Goal: Complete application form: Complete application form

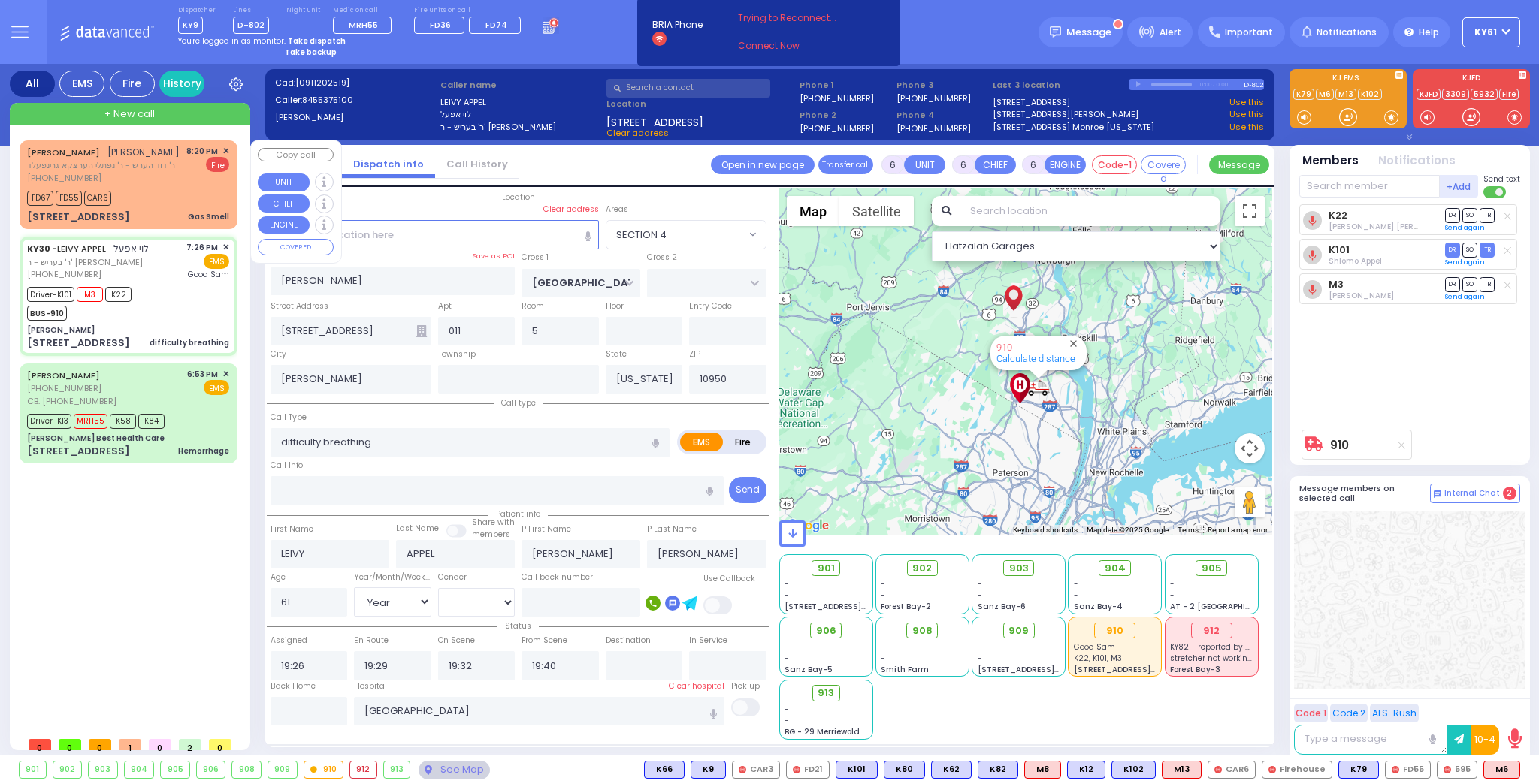
select select "SECTION 4"
select select "Year"
select select "[DEMOGRAPHIC_DATA]"
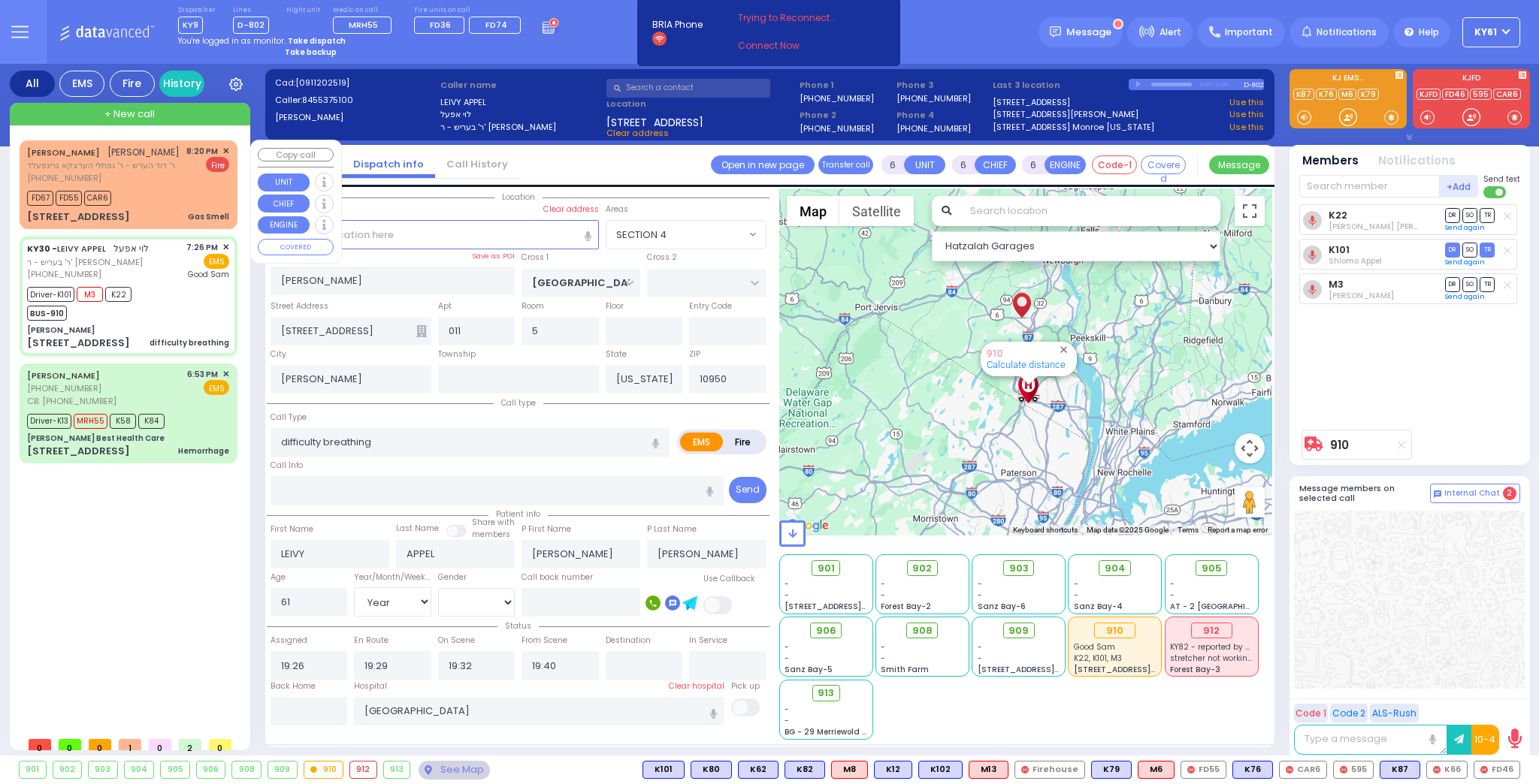
select select
radio input "true"
select select "Year"
select select "[DEMOGRAPHIC_DATA]"
select select "Hatzalah Garages"
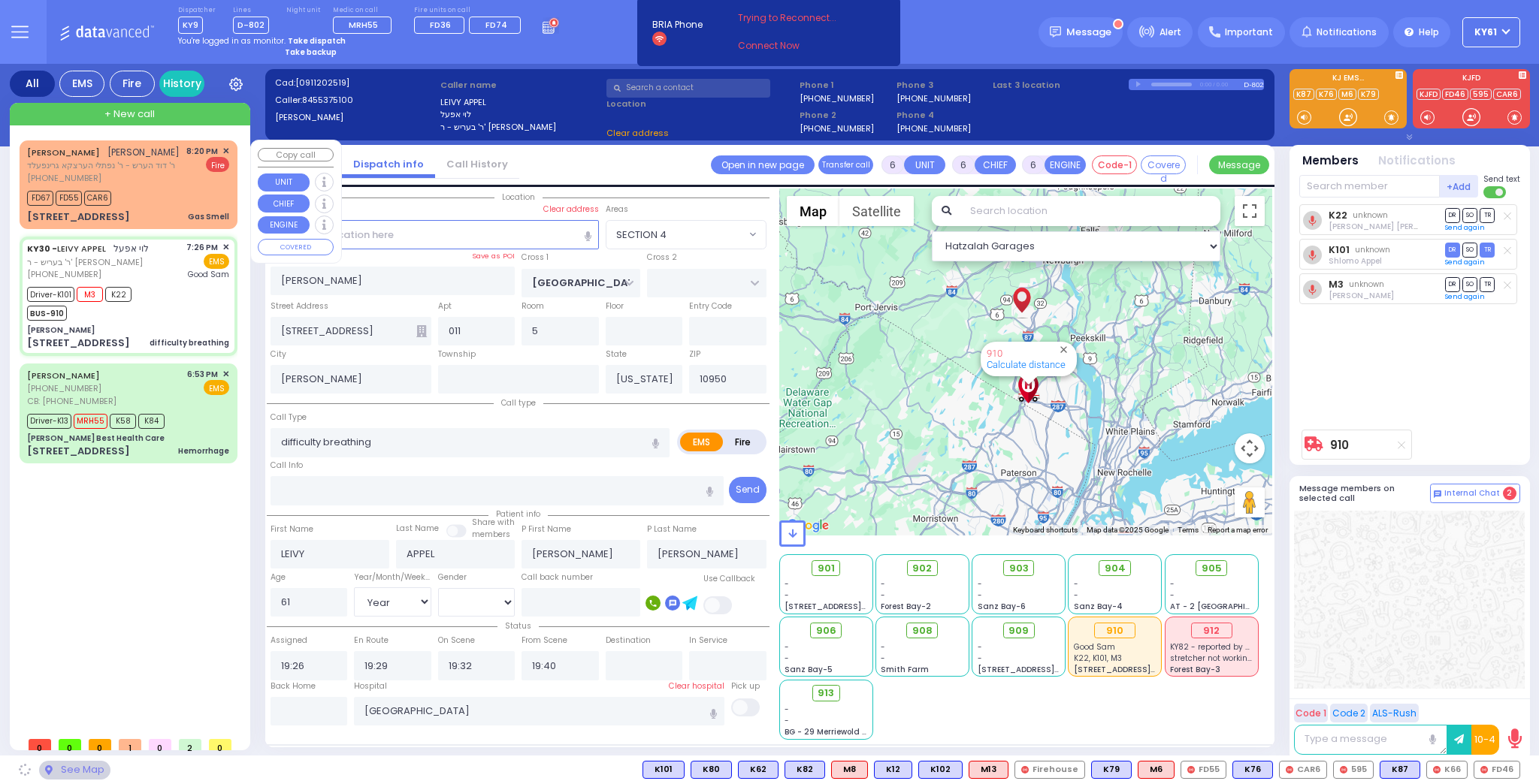
select select "SECTION 4"
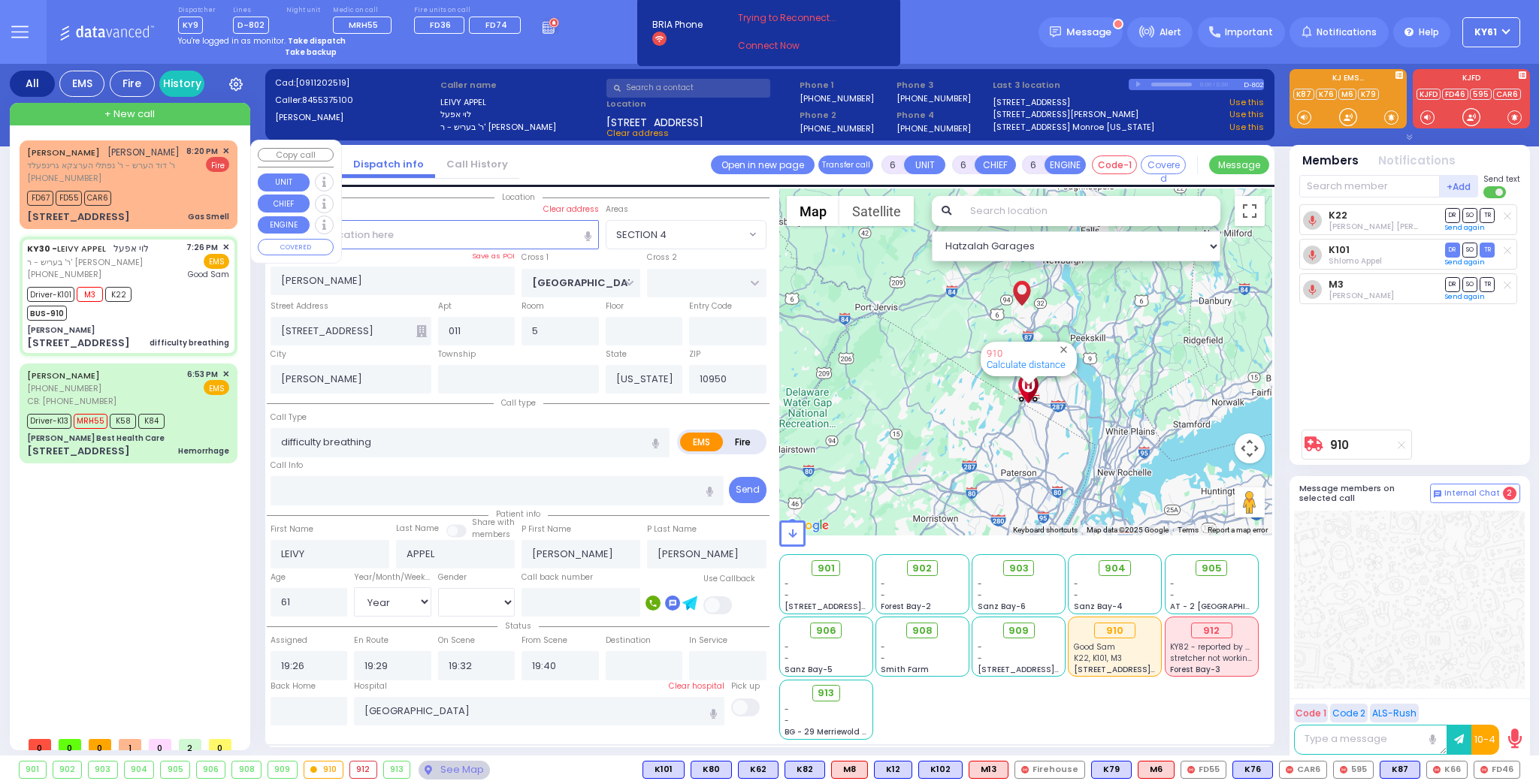
select select
radio input "true"
select select "Year"
select select "[DEMOGRAPHIC_DATA]"
select select "Hatzalah Garages"
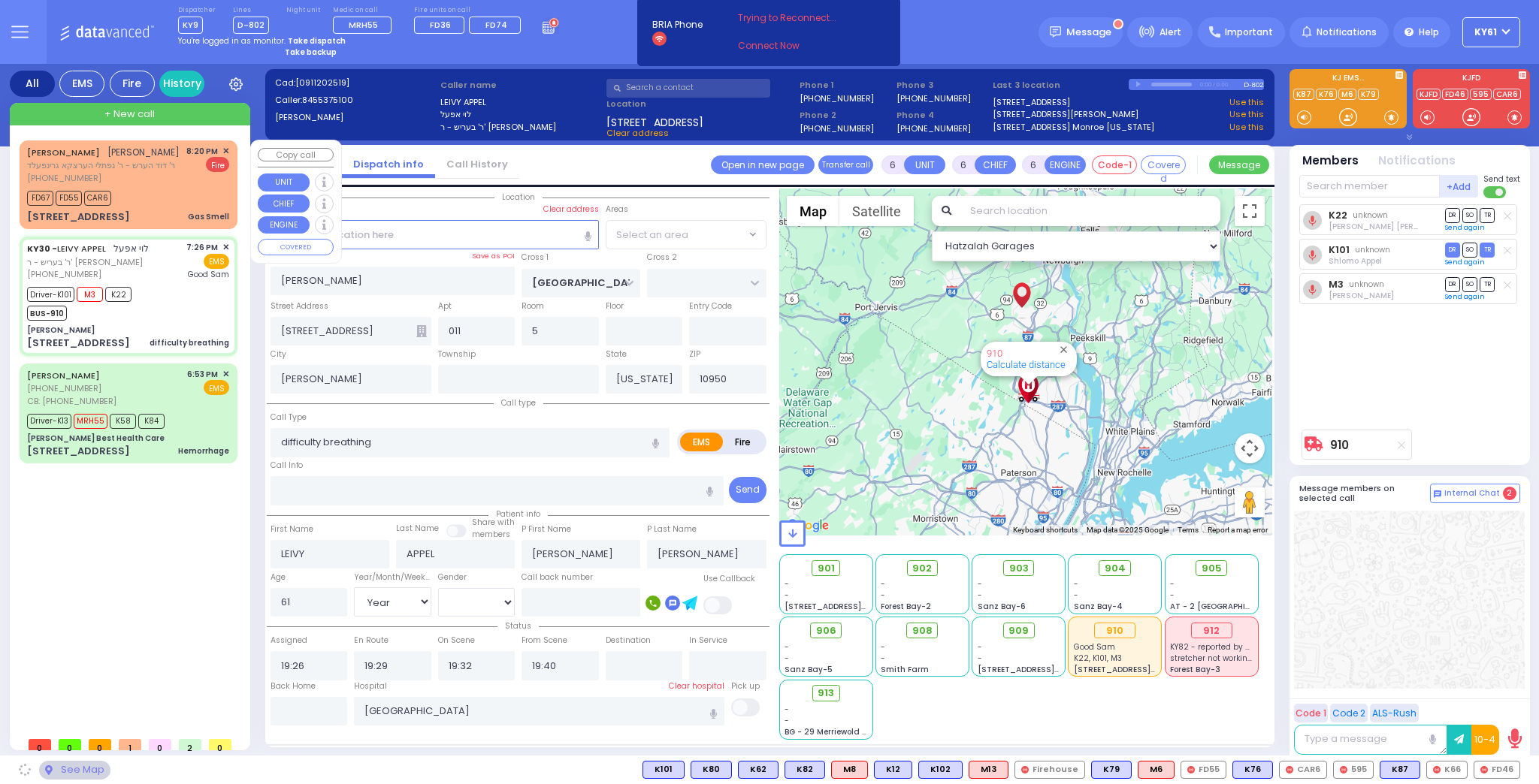
select select "SECTION 4"
select select
radio input "true"
select select "Year"
select select "[DEMOGRAPHIC_DATA]"
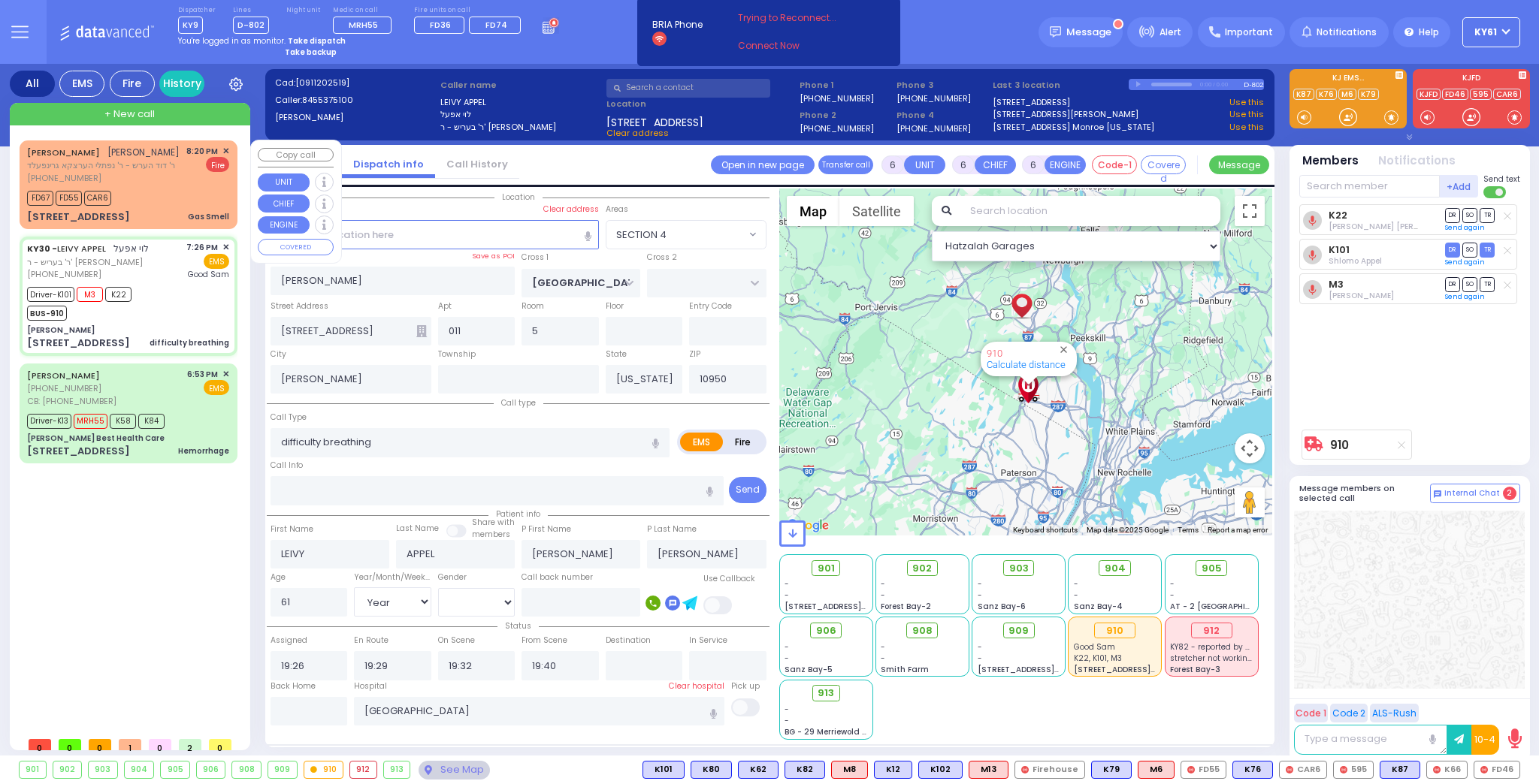
type input "20:15"
select select "Hatzalah Garages"
select select "SECTION 4"
select select
radio input "true"
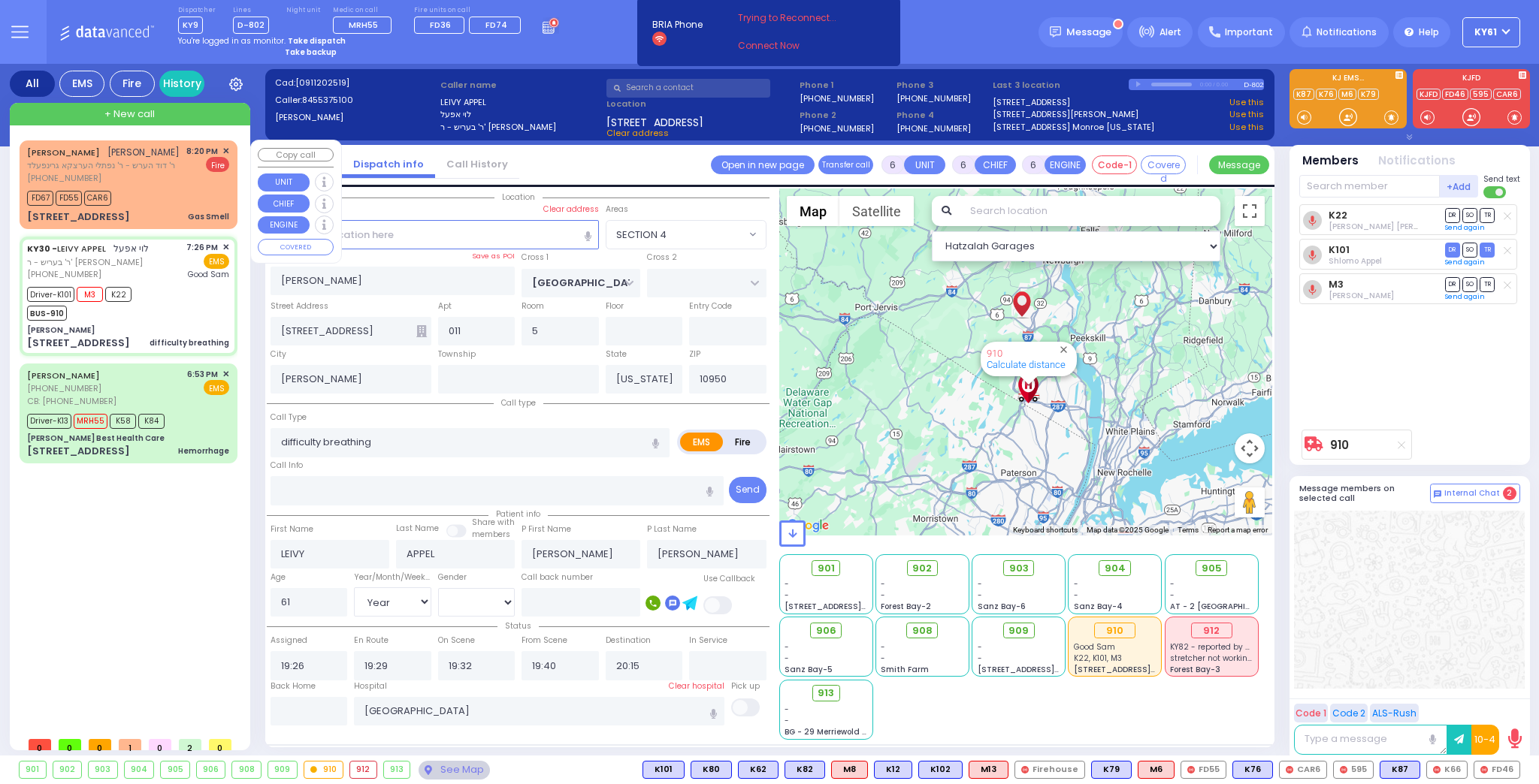
select select "Year"
select select "[DEMOGRAPHIC_DATA]"
select select "Hatzalah Garages"
select select "SECTION 4"
select select
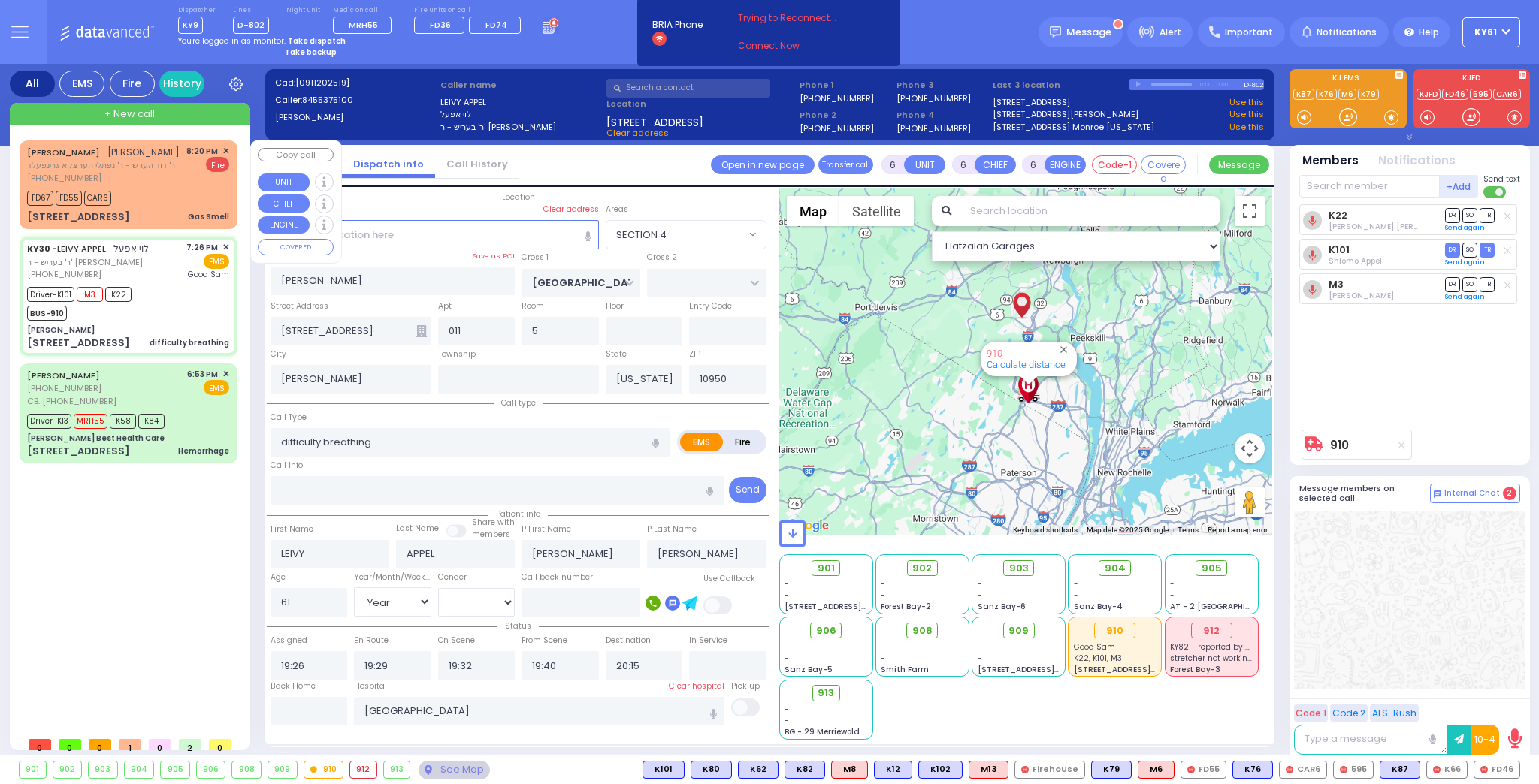
radio input "true"
select select "Year"
select select "[DEMOGRAPHIC_DATA]"
select select "Hatzalah Garages"
select select "SECTION 4"
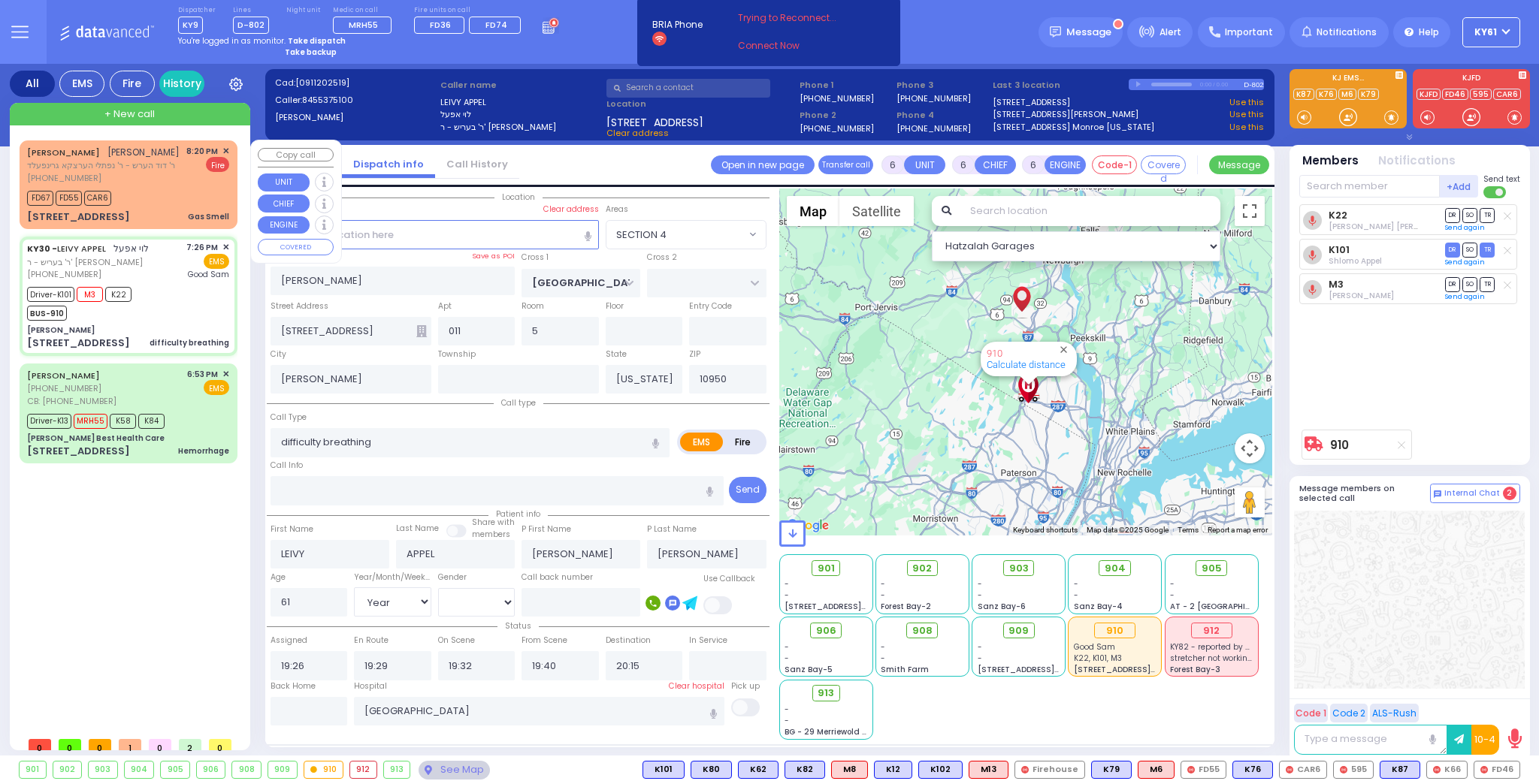
select select
radio input "true"
select select "Year"
select select "[DEMOGRAPHIC_DATA]"
select select "Hatzalah Garages"
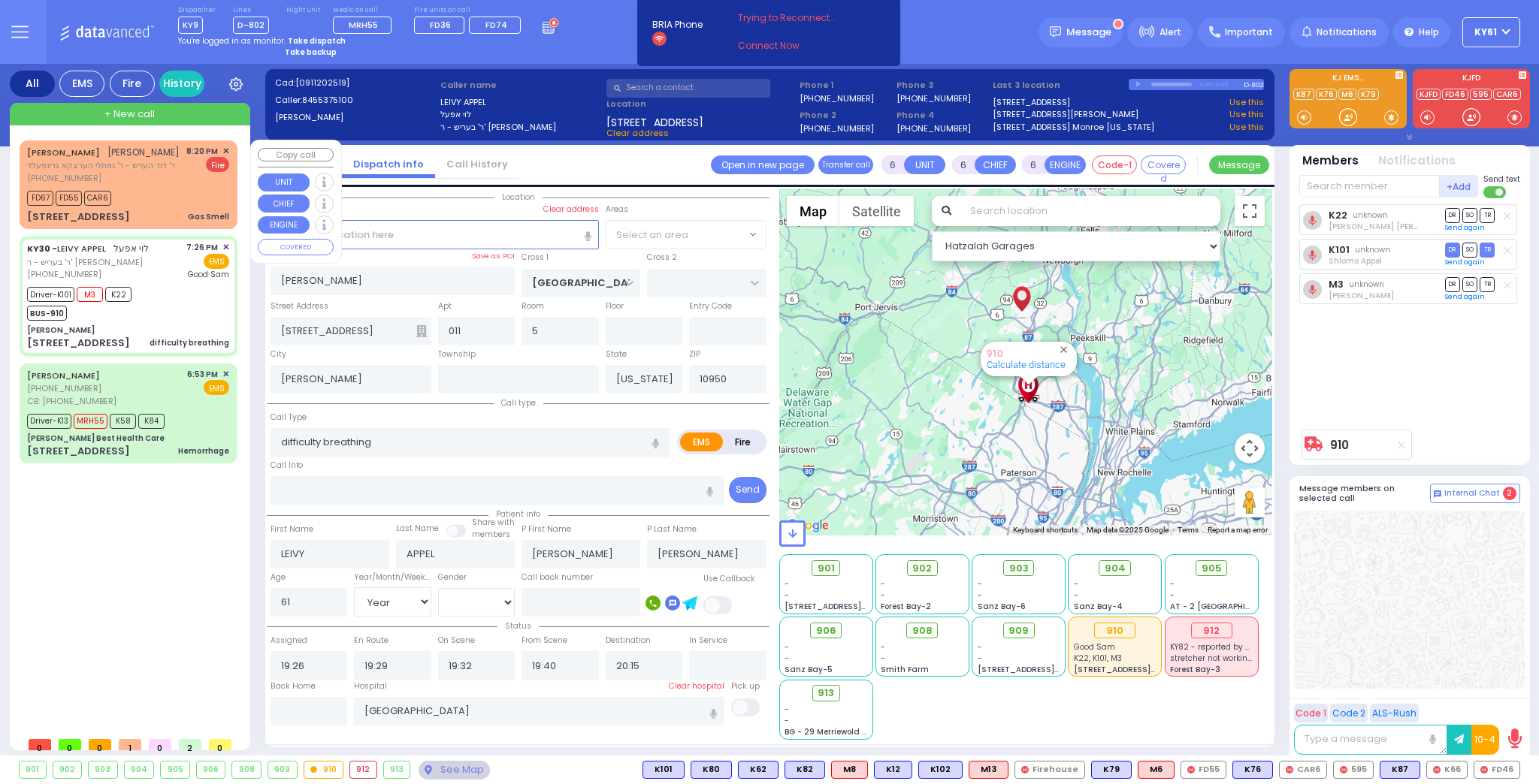
select select "SECTION 4"
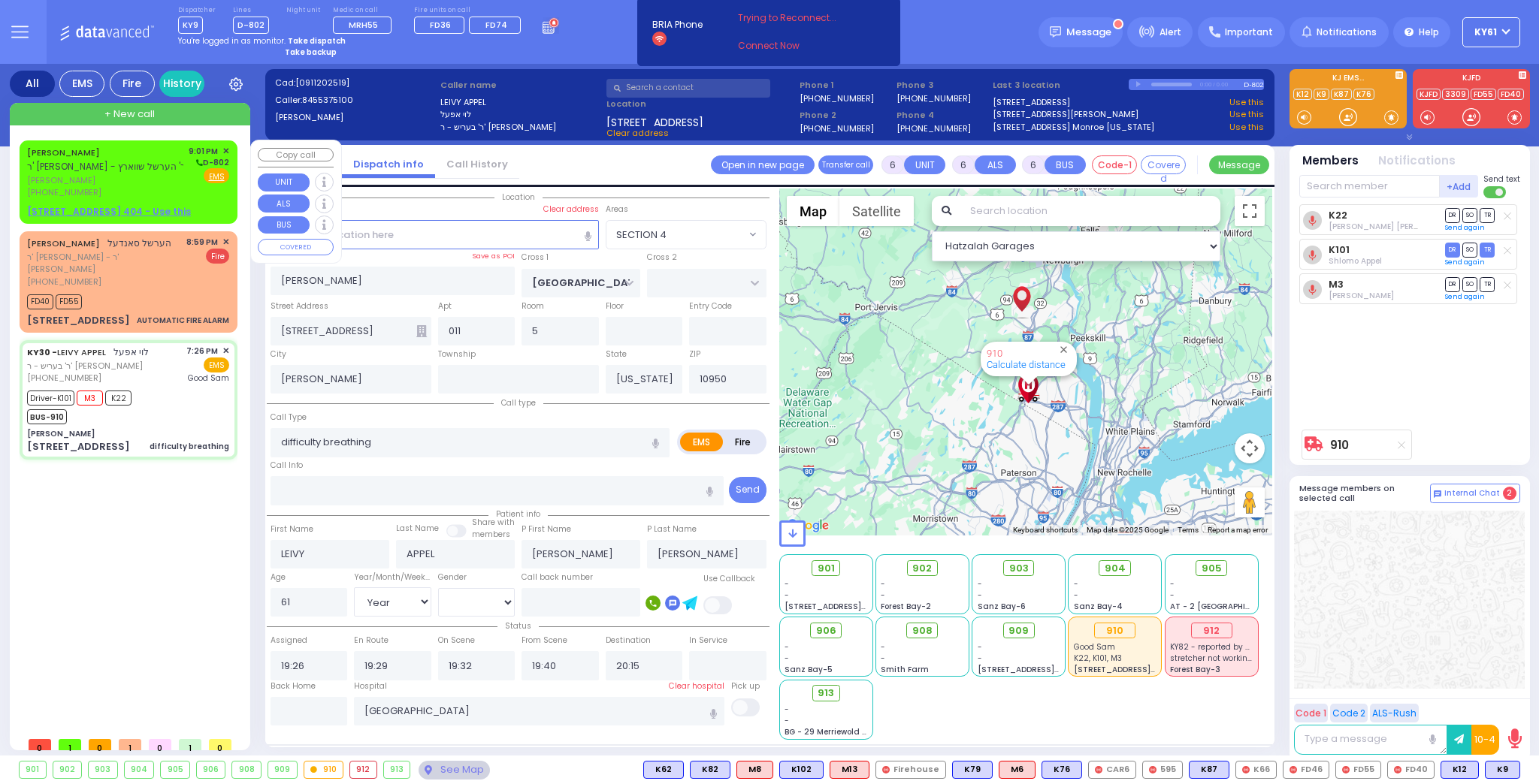
select select
radio input "true"
select select "Year"
select select "[DEMOGRAPHIC_DATA]"
select select "Hatzalah Garages"
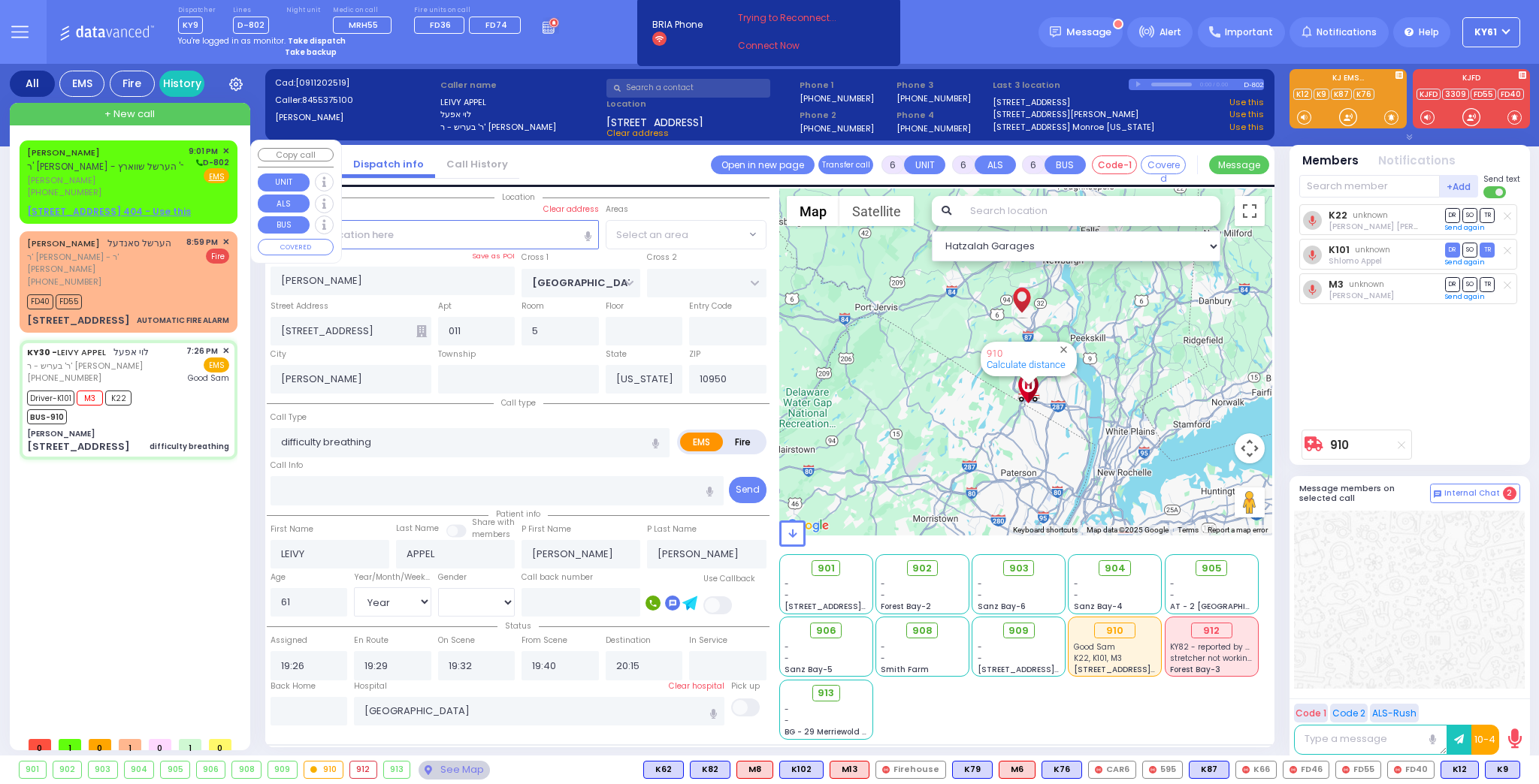
select select
radio input "true"
select select "Year"
select select "[DEMOGRAPHIC_DATA]"
select select "Hatzalah Garages"
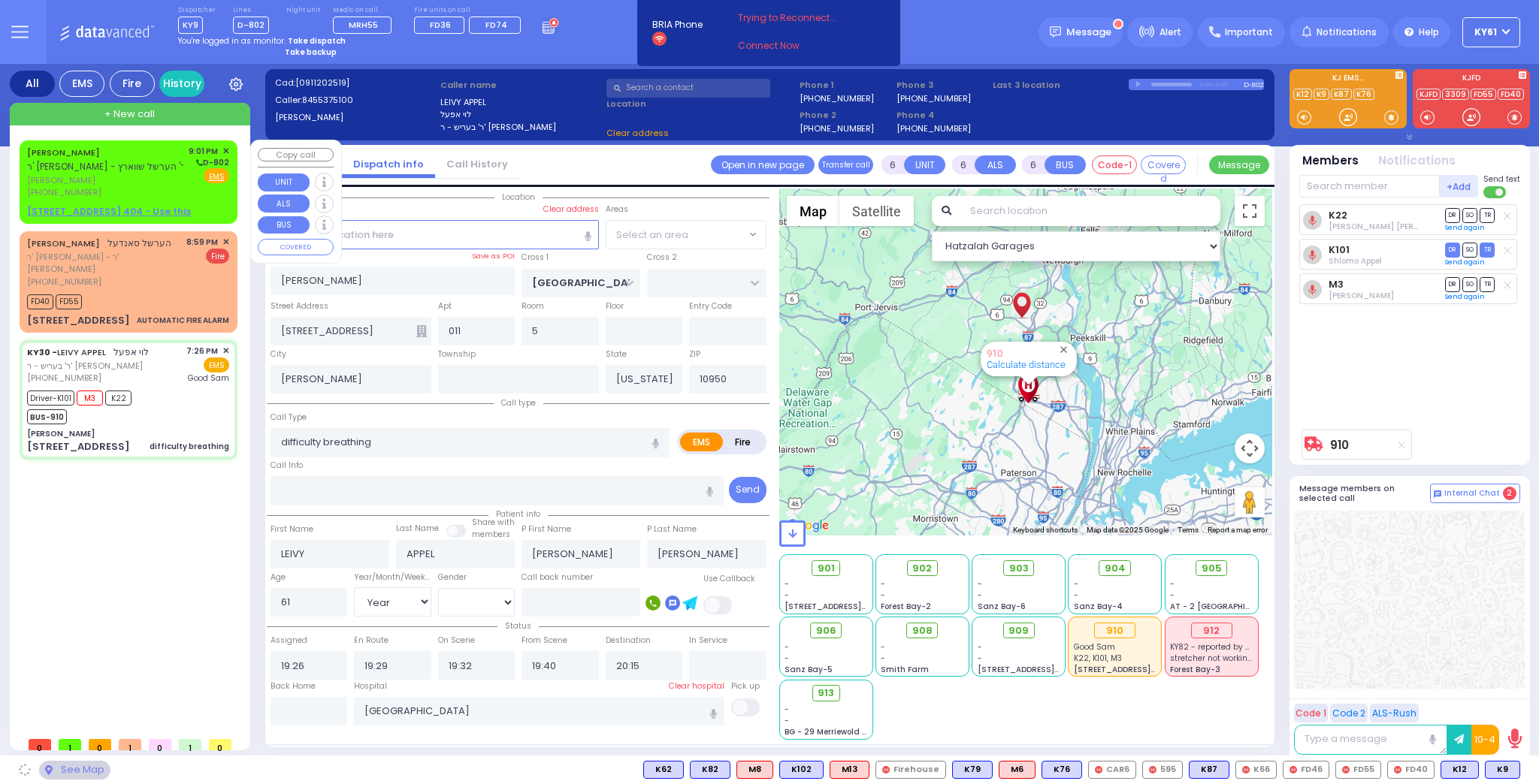
select select "SECTION 4"
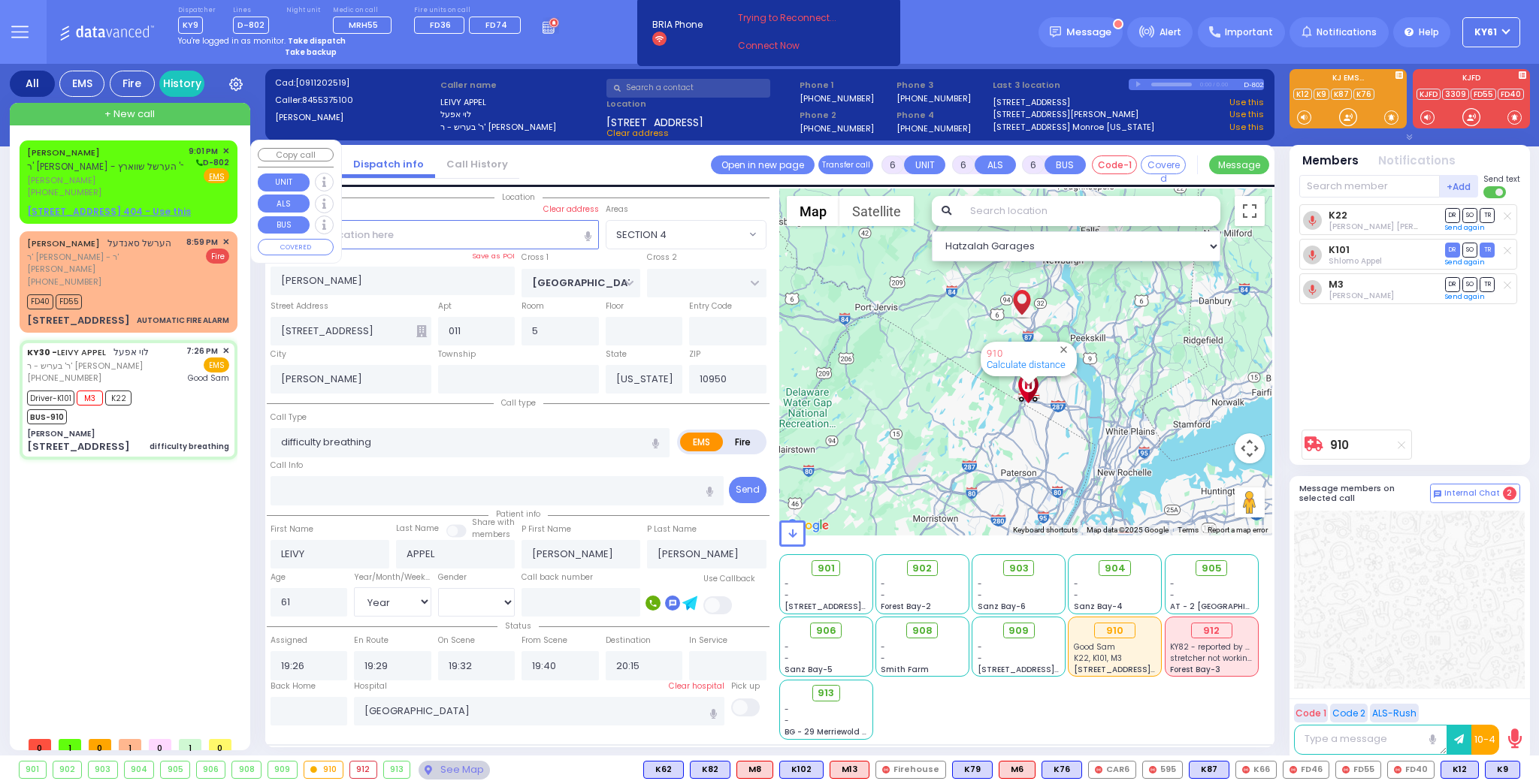
select select
radio input "true"
select select "Year"
select select "[DEMOGRAPHIC_DATA]"
select select "Hatzalah Garages"
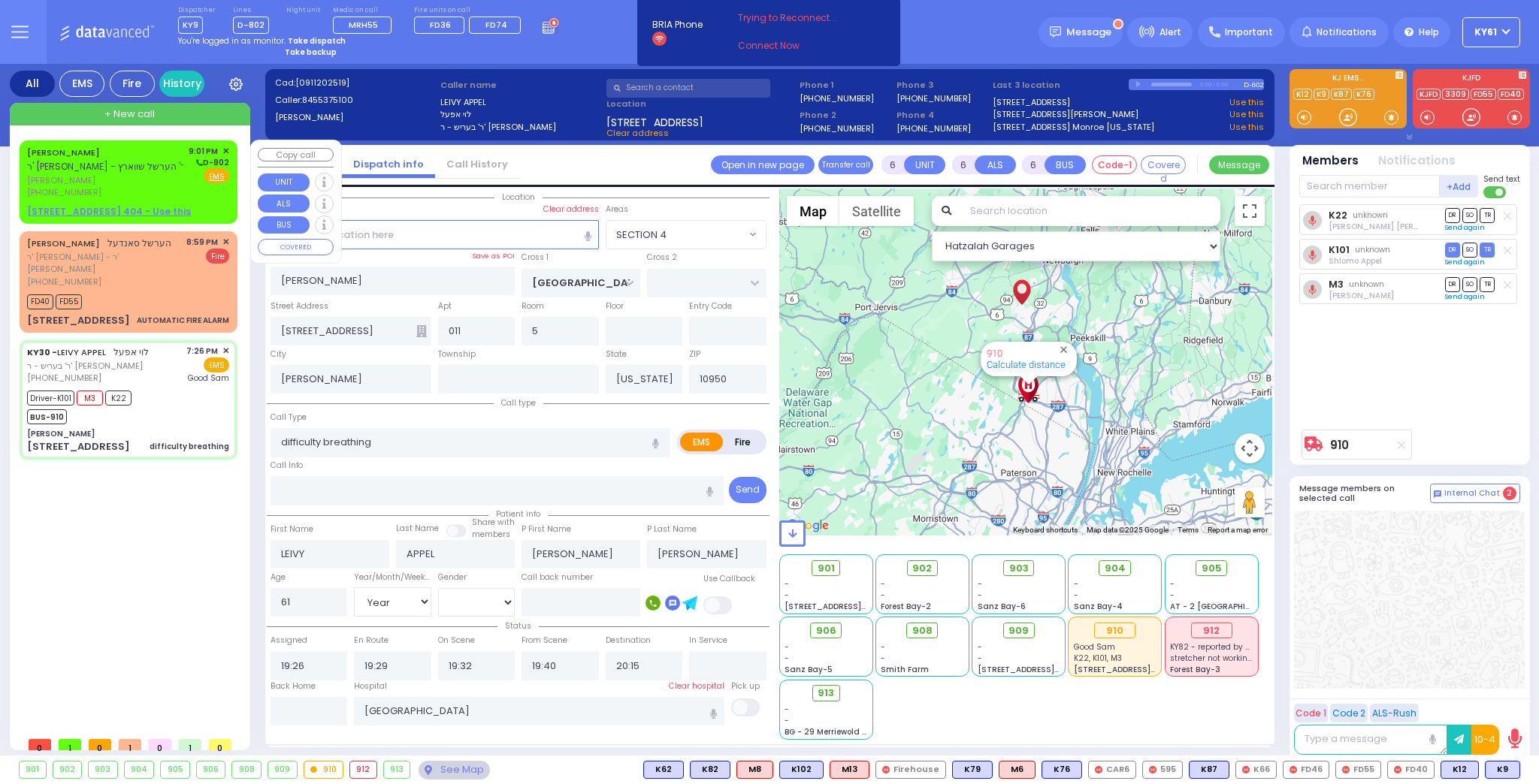
select select "SECTION 4"
